Goal: Information Seeking & Learning: Learn about a topic

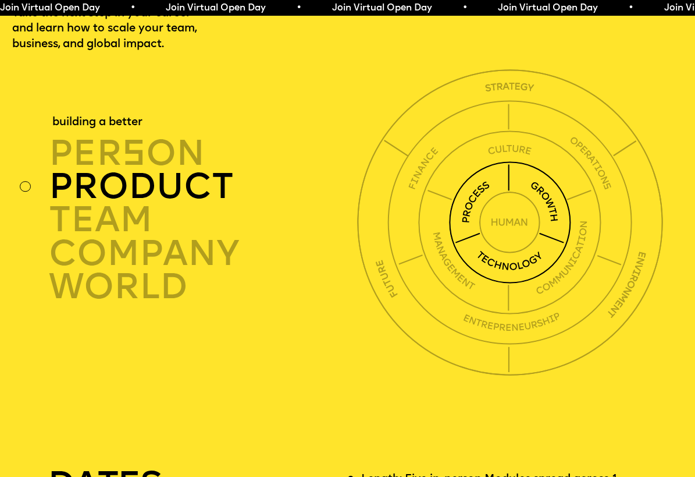
click at [475, 235] on img at bounding box center [510, 222] width 122 height 122
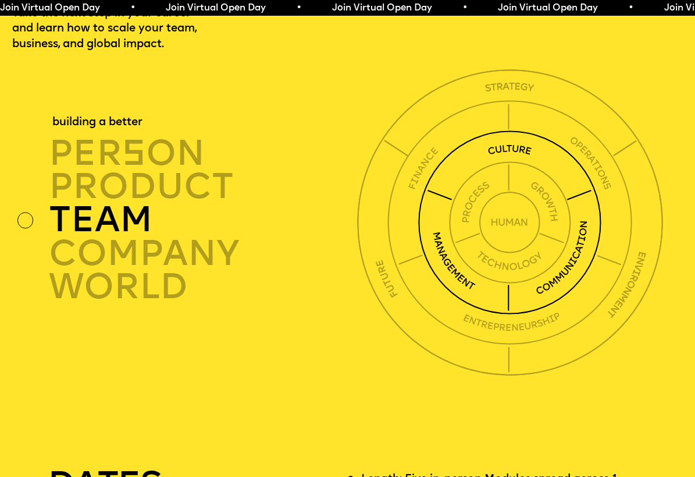
click at [535, 173] on img at bounding box center [509, 221] width 183 height 183
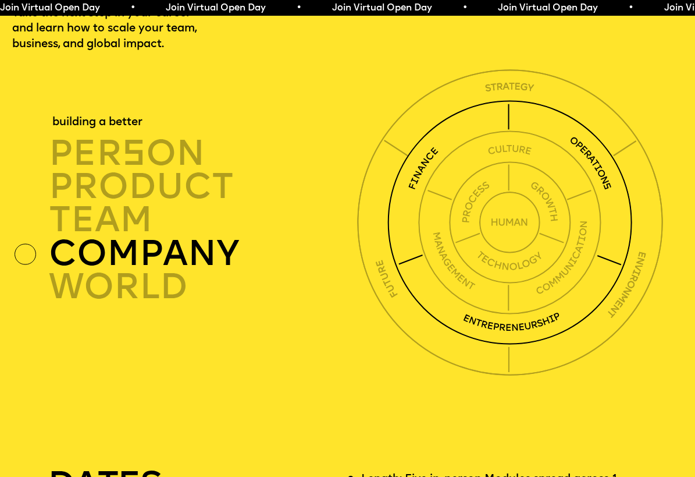
click at [566, 160] on img at bounding box center [509, 222] width 245 height 245
drag, startPoint x: 453, startPoint y: 170, endPoint x: 613, endPoint y: 161, distance: 160.2
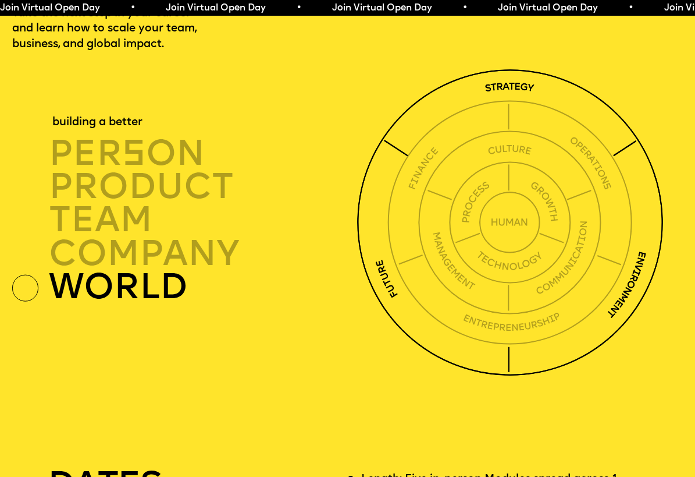
click at [623, 153] on img at bounding box center [510, 222] width 306 height 306
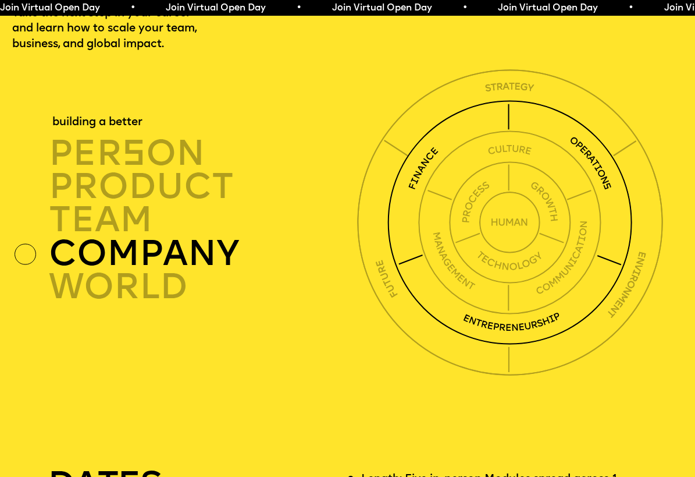
click at [177, 270] on div "company" at bounding box center [205, 253] width 313 height 33
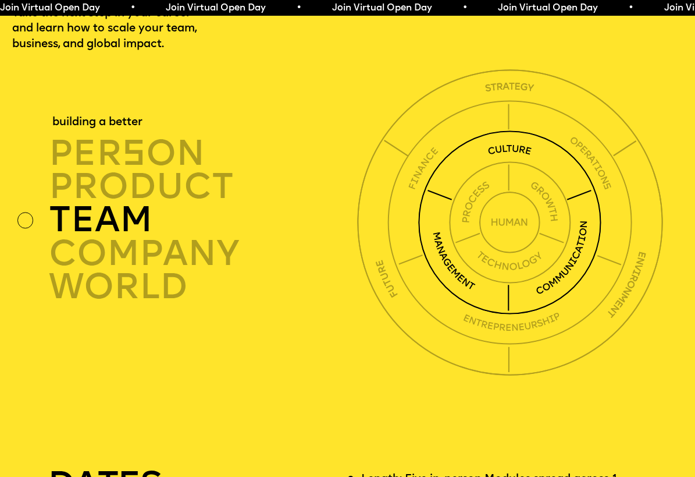
click at [161, 236] on div "TEAM" at bounding box center [205, 219] width 313 height 33
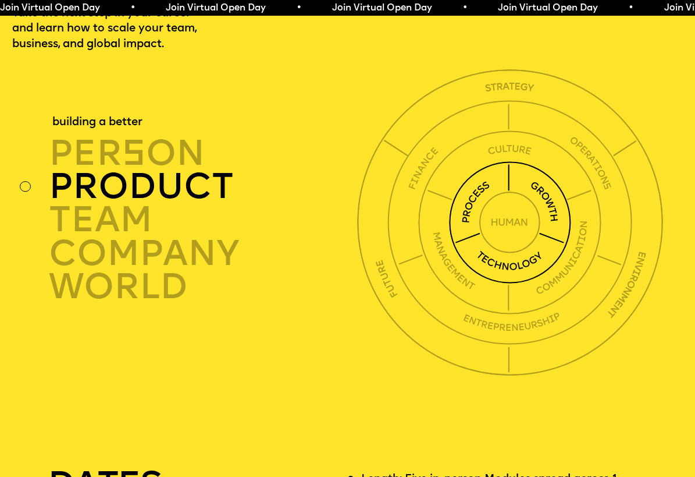
click at [169, 203] on div "product" at bounding box center [205, 186] width 313 height 33
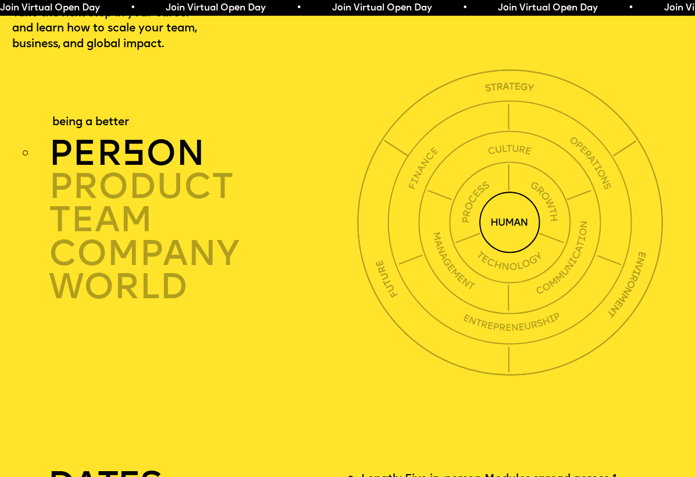
click at [164, 169] on div "per s on" at bounding box center [205, 152] width 313 height 33
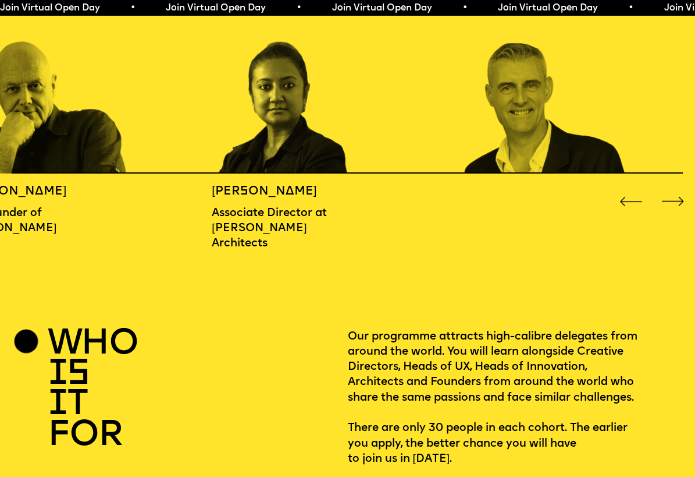
scroll to position [1140, 0]
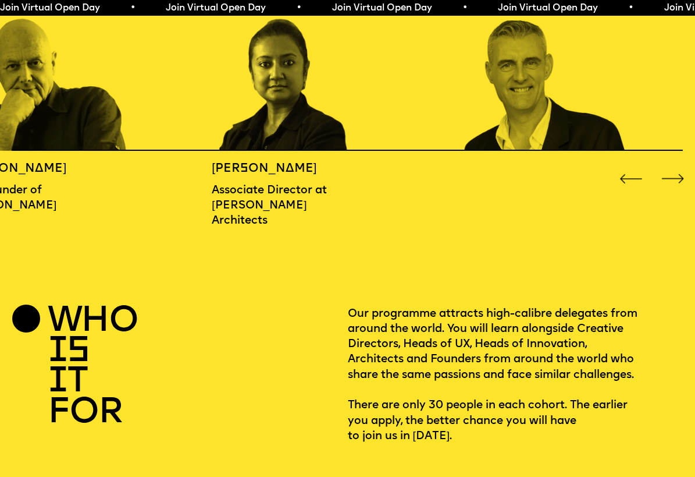
click at [576, 93] on img "3 / 16" at bounding box center [546, 53] width 167 height 195
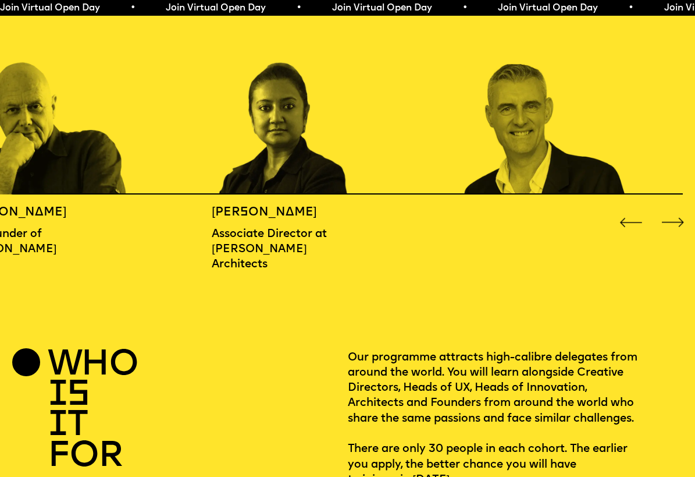
scroll to position [1093, 0]
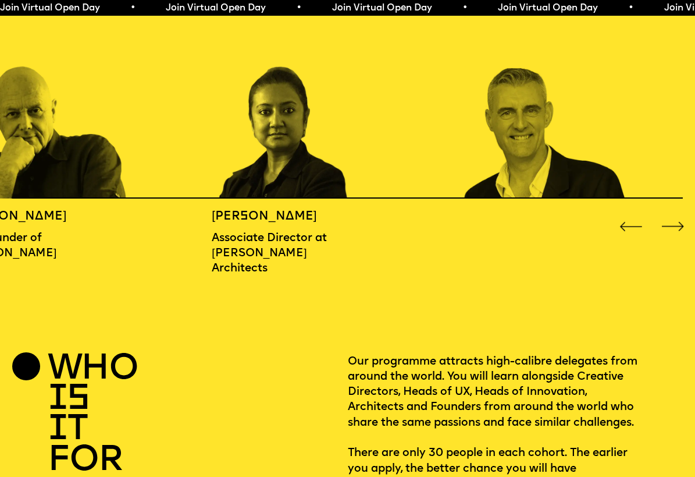
click at [591, 144] on img "3 / 16" at bounding box center [546, 100] width 167 height 195
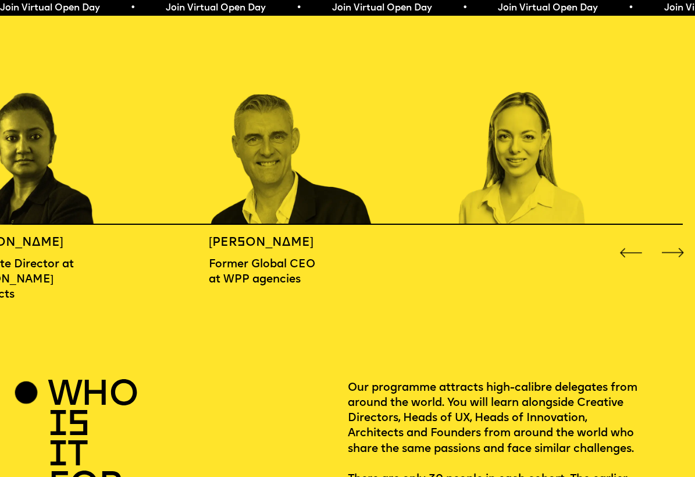
scroll to position [1057, 0]
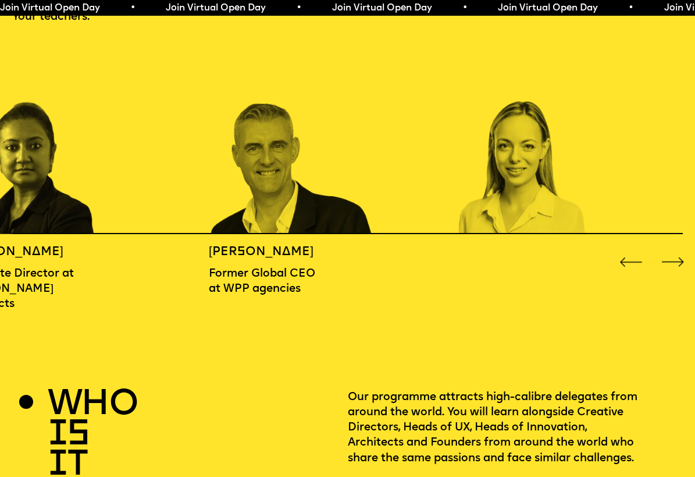
click at [675, 271] on div "Next slide" at bounding box center [674, 262] width 28 height 28
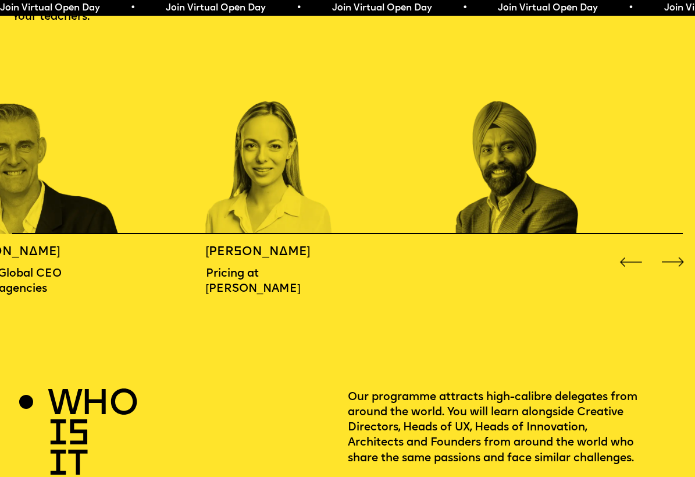
click at [675, 271] on div "Next slide" at bounding box center [674, 262] width 28 height 28
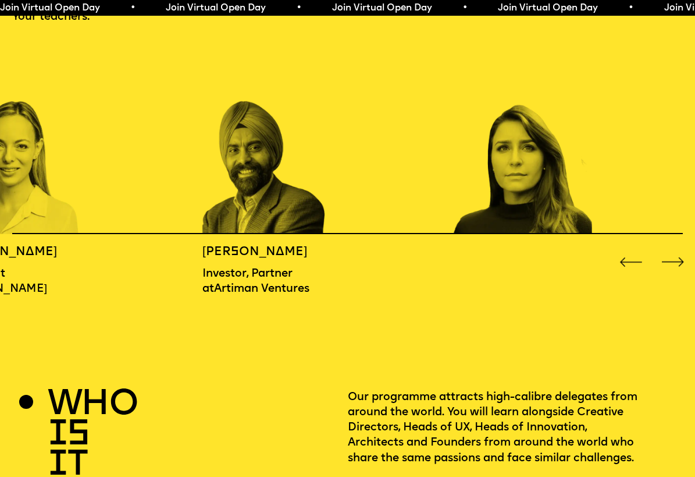
click at [675, 271] on div "Next slide" at bounding box center [674, 262] width 28 height 28
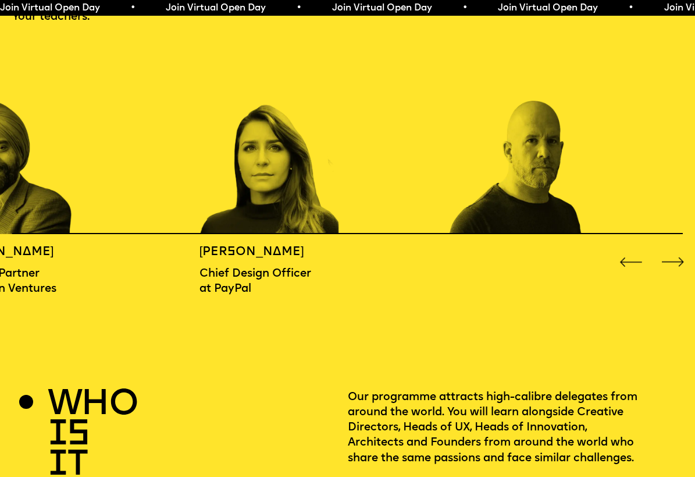
click at [675, 271] on div "Next slide" at bounding box center [674, 262] width 28 height 28
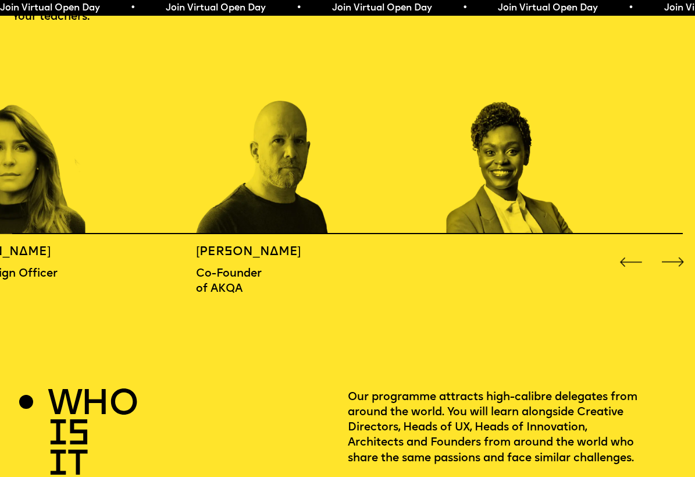
click at [675, 271] on div "Next slide" at bounding box center [674, 262] width 28 height 28
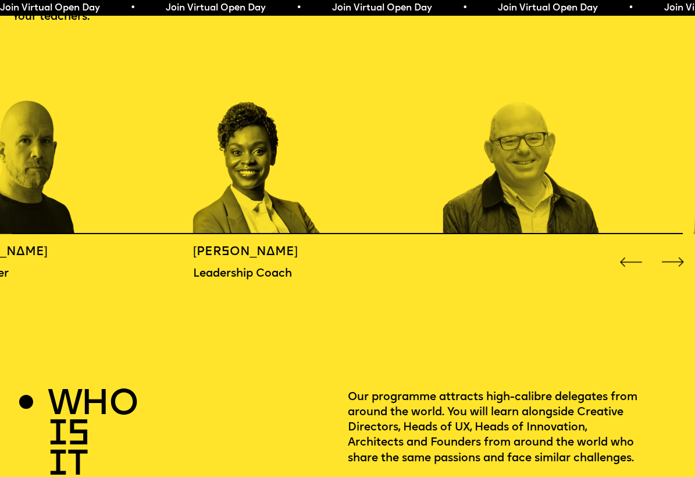
click at [675, 271] on div "Next slide" at bounding box center [674, 262] width 28 height 28
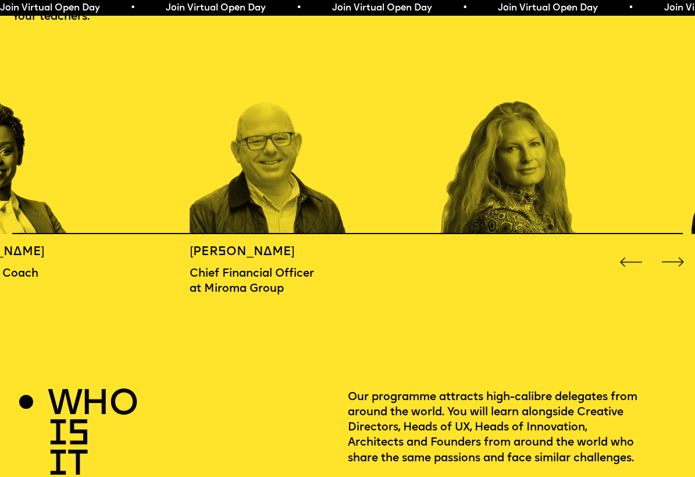
click at [675, 271] on div "Next slide" at bounding box center [674, 262] width 28 height 28
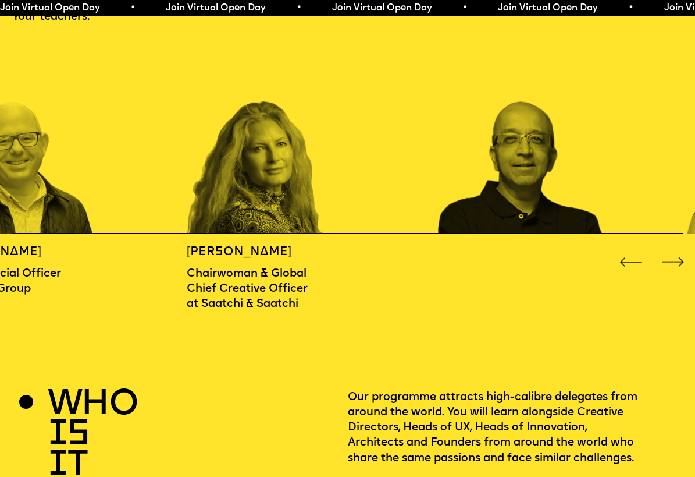
click at [675, 271] on div "Next slide" at bounding box center [674, 262] width 28 height 28
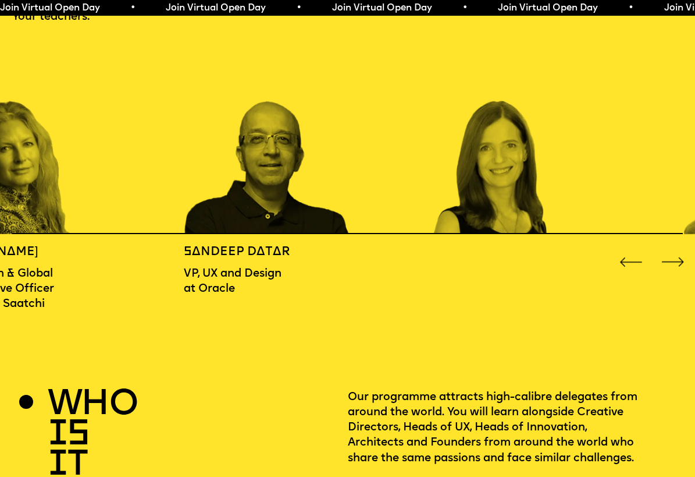
click at [675, 271] on div "Next slide" at bounding box center [674, 262] width 28 height 28
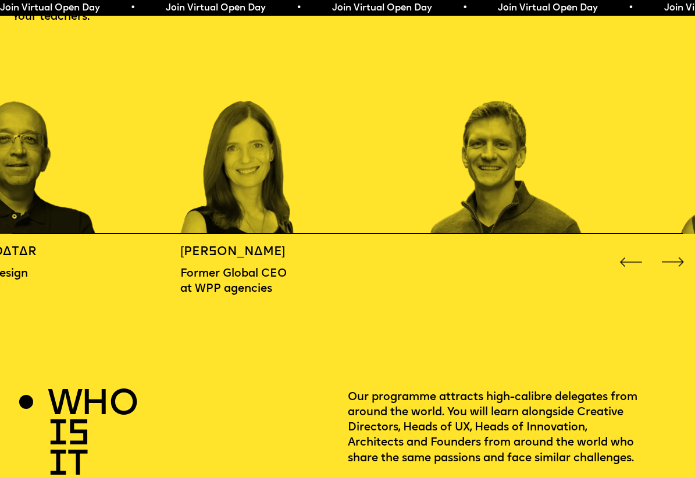
click at [675, 271] on div "Next slide" at bounding box center [674, 262] width 28 height 28
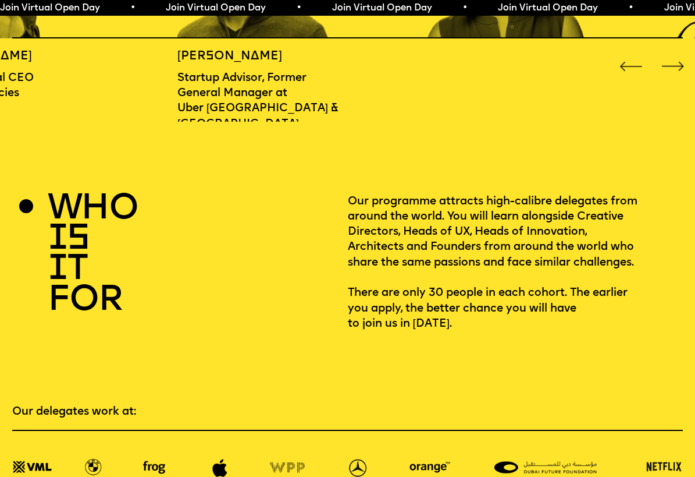
scroll to position [1349, 0]
